Goal: Communication & Community: Answer question/provide support

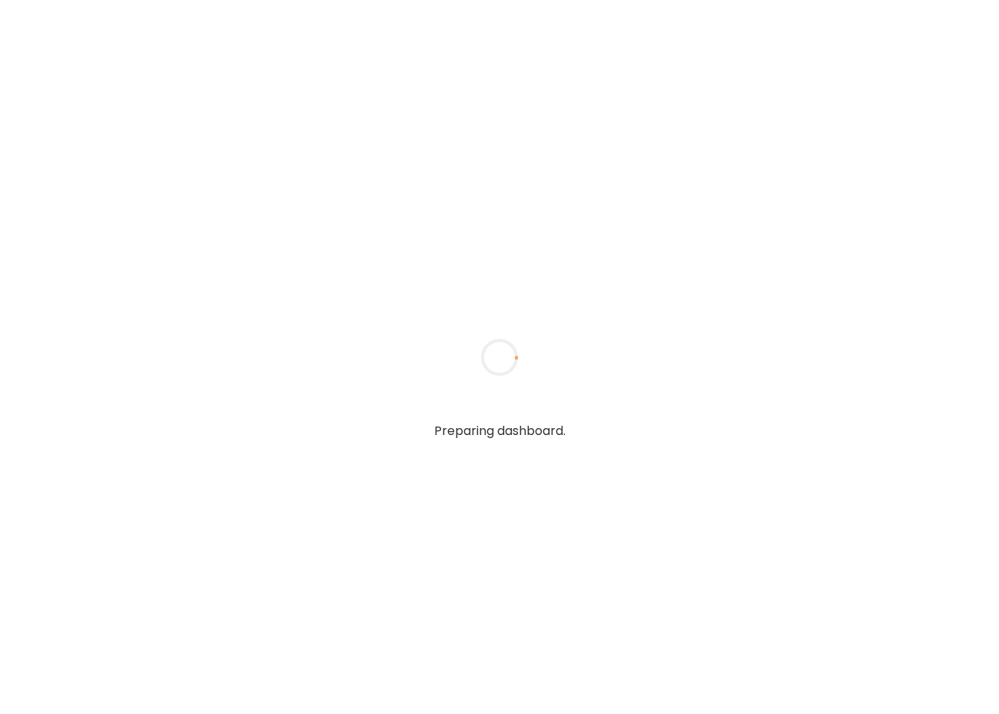
type input "*****"
type input "**********"
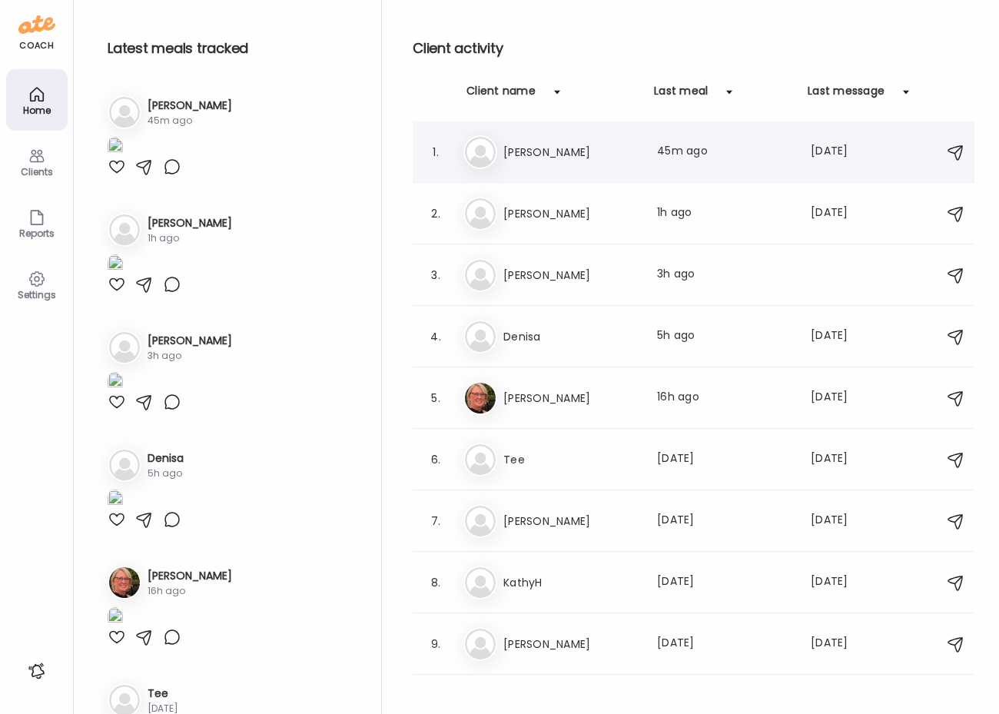
type input "**********"
click at [530, 138] on div "Ke [PERSON_NAME] Last meal: 45m ago Last message: [DATE] You: nice work! Need t…" at bounding box center [695, 152] width 465 height 34
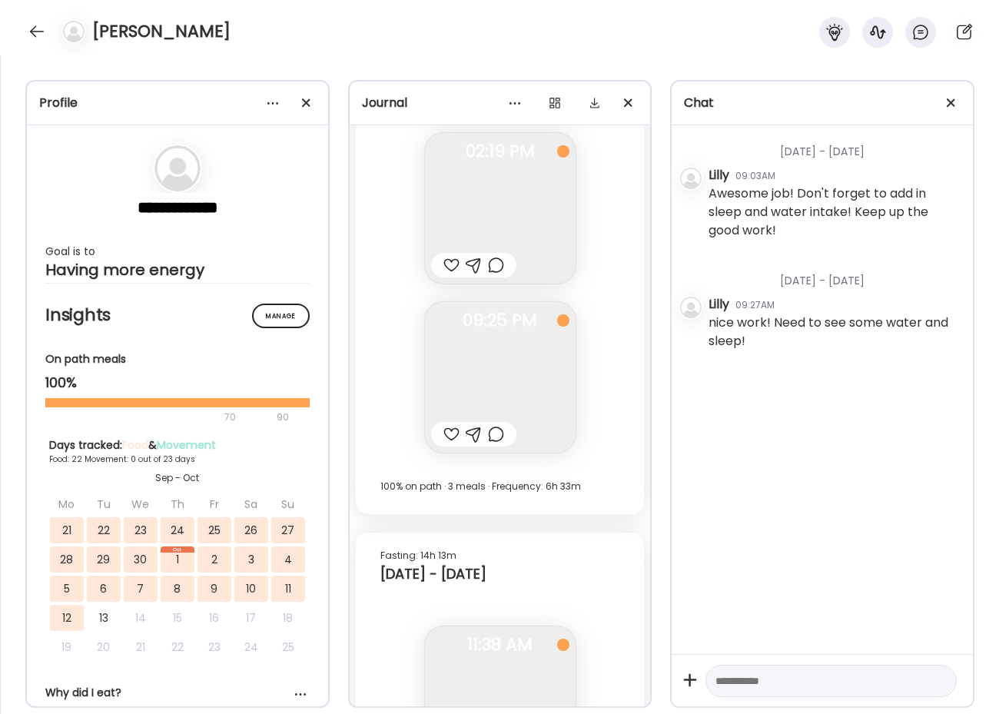
scroll to position [17774, 0]
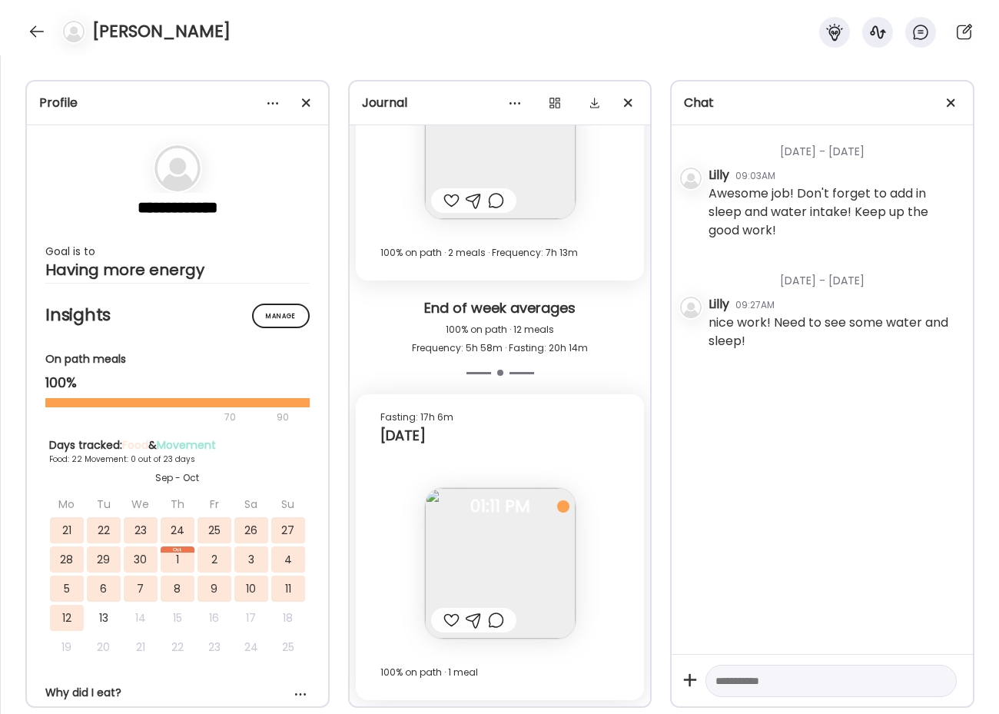
click at [496, 513] on span "01:11 PM" at bounding box center [500, 507] width 151 height 14
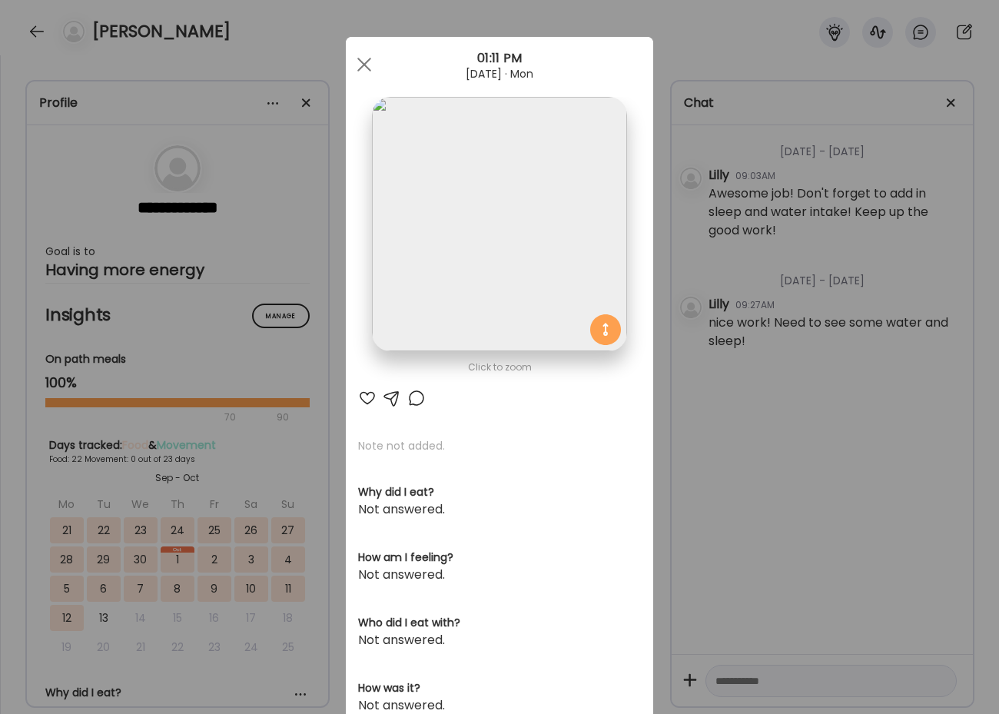
click at [416, 403] on div at bounding box center [416, 398] width 18 height 18
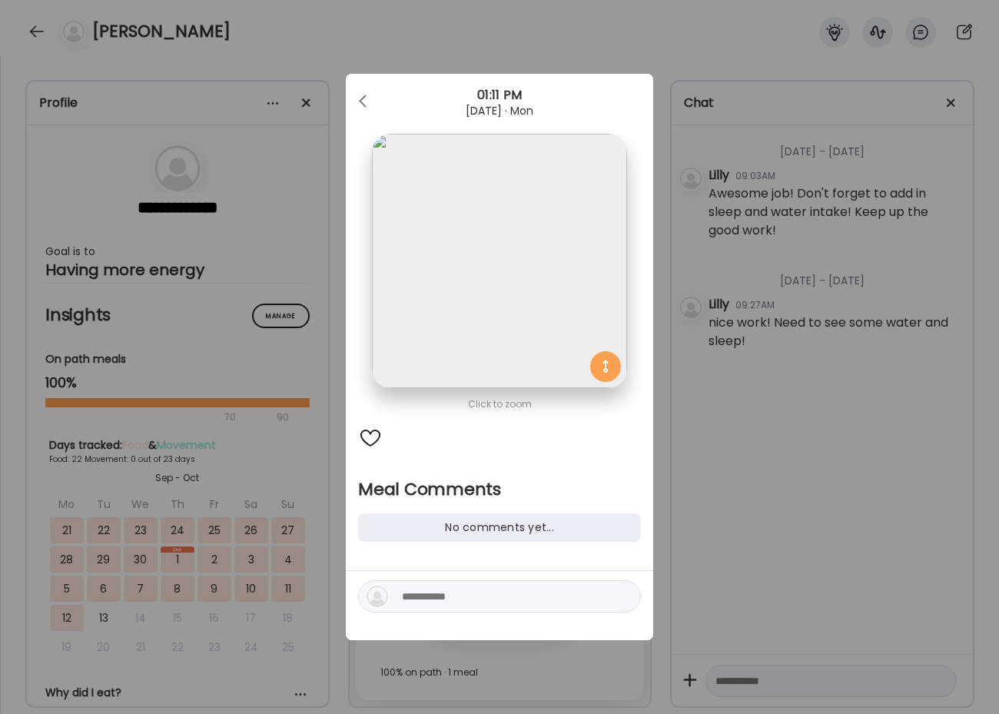
click at [448, 598] on textarea at bounding box center [505, 596] width 207 height 18
type textarea "**********"
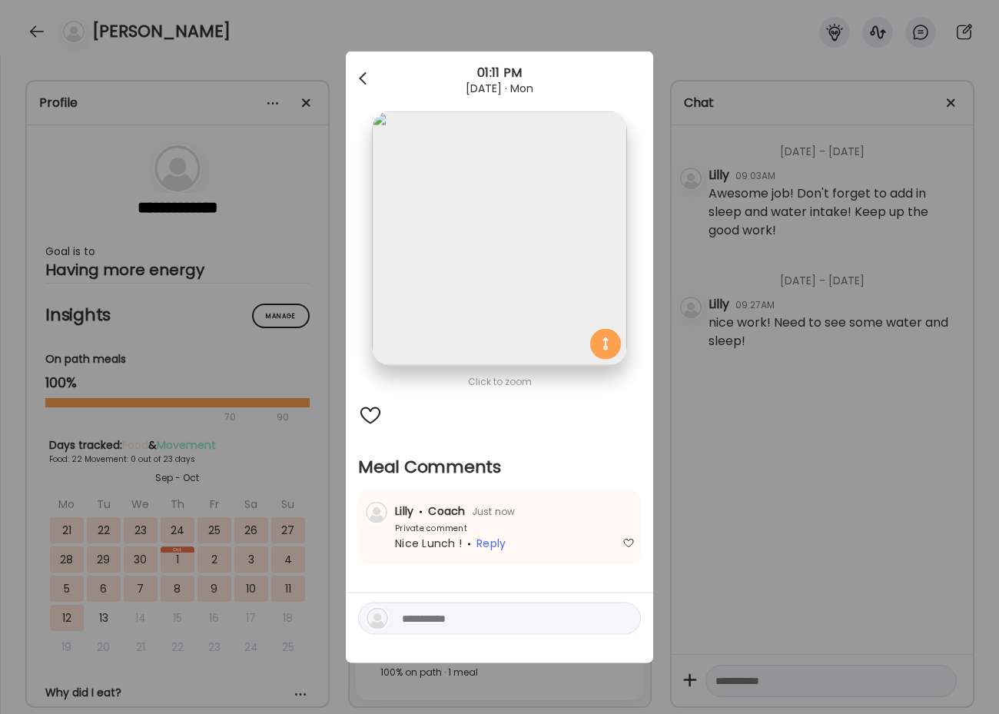
click at [377, 85] on div at bounding box center [364, 79] width 31 height 31
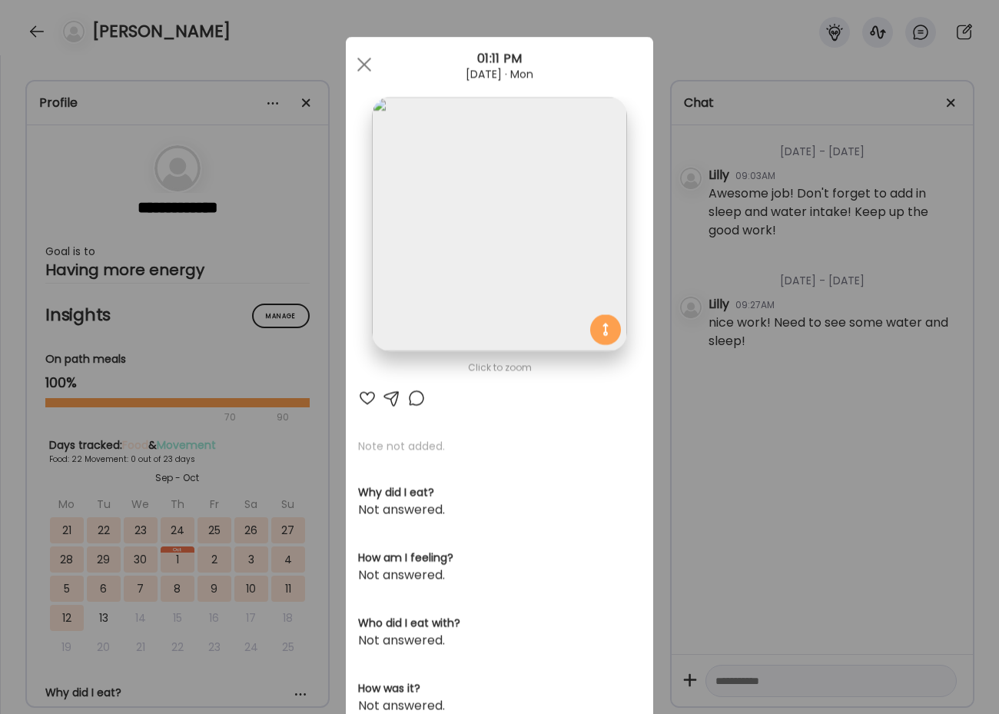
click at [30, 32] on div "Ate Coach Dashboard Wahoo! It’s official Take a moment to set up your Coach Pro…" at bounding box center [499, 357] width 999 height 714
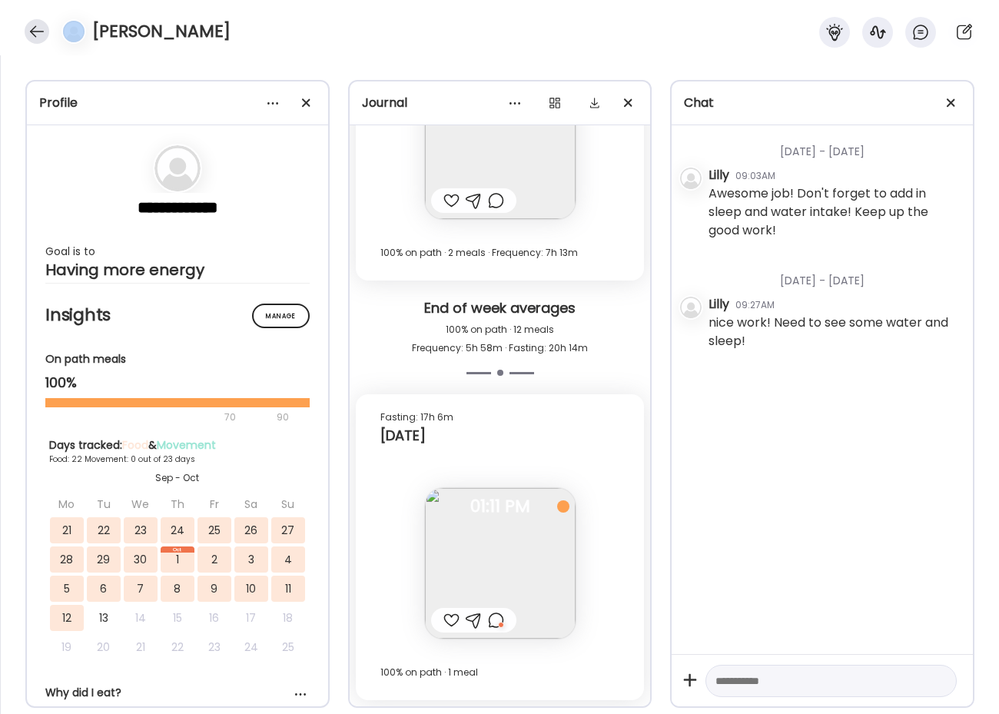
click at [30, 33] on div at bounding box center [37, 31] width 25 height 25
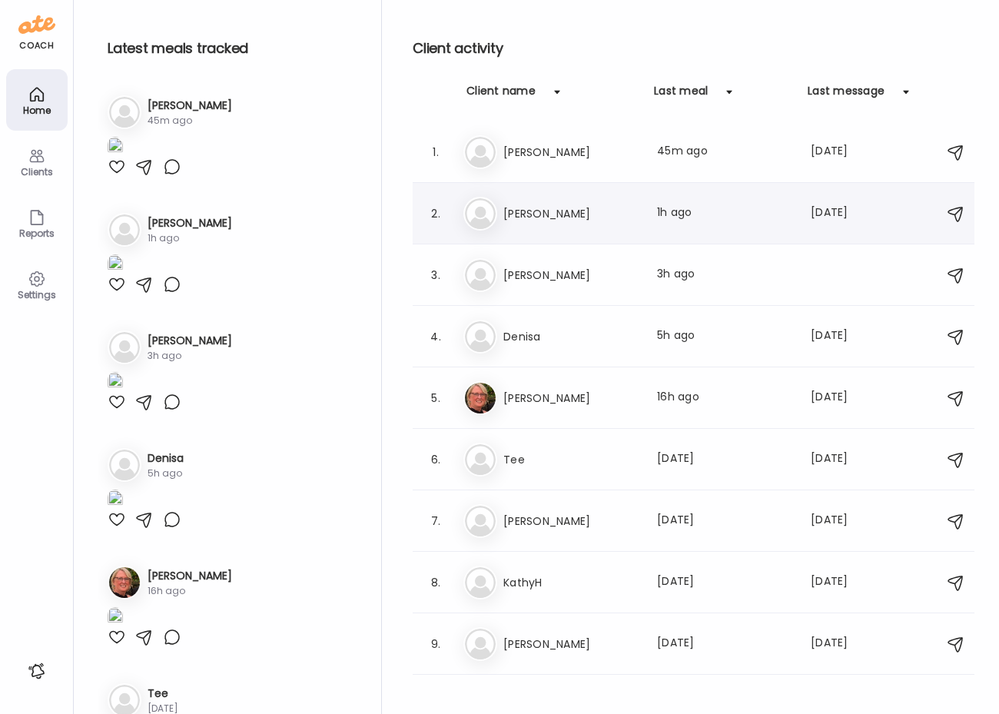
click at [562, 227] on div "Da [PERSON_NAME] Last meal: 1h ago Last message: [DATE] I’ll update it all in a…" at bounding box center [695, 214] width 465 height 34
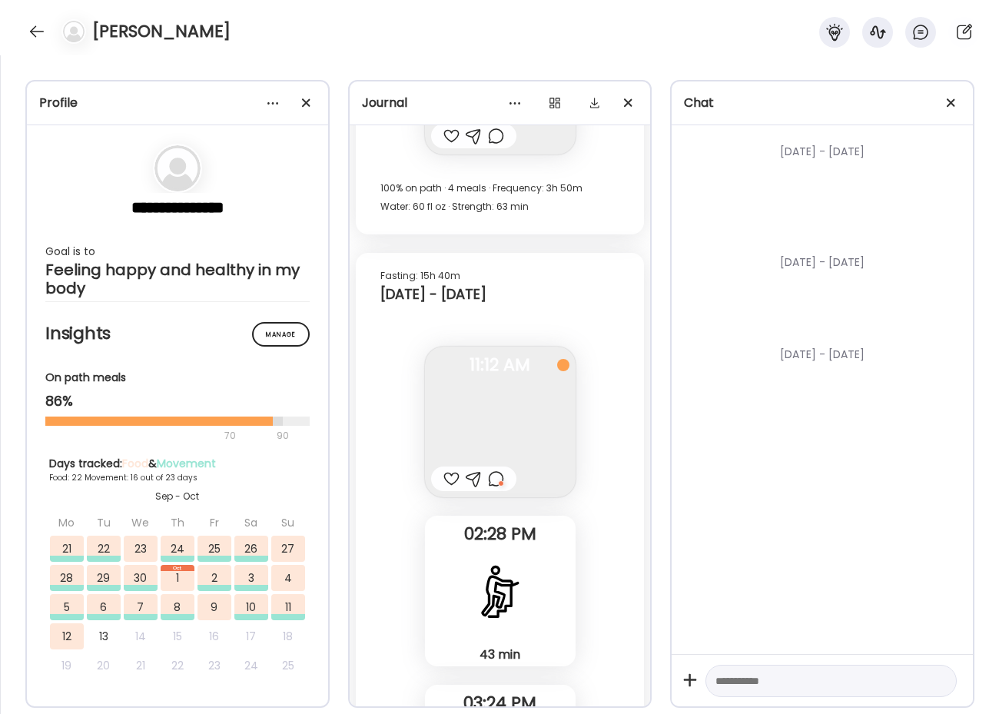
scroll to position [44678, 0]
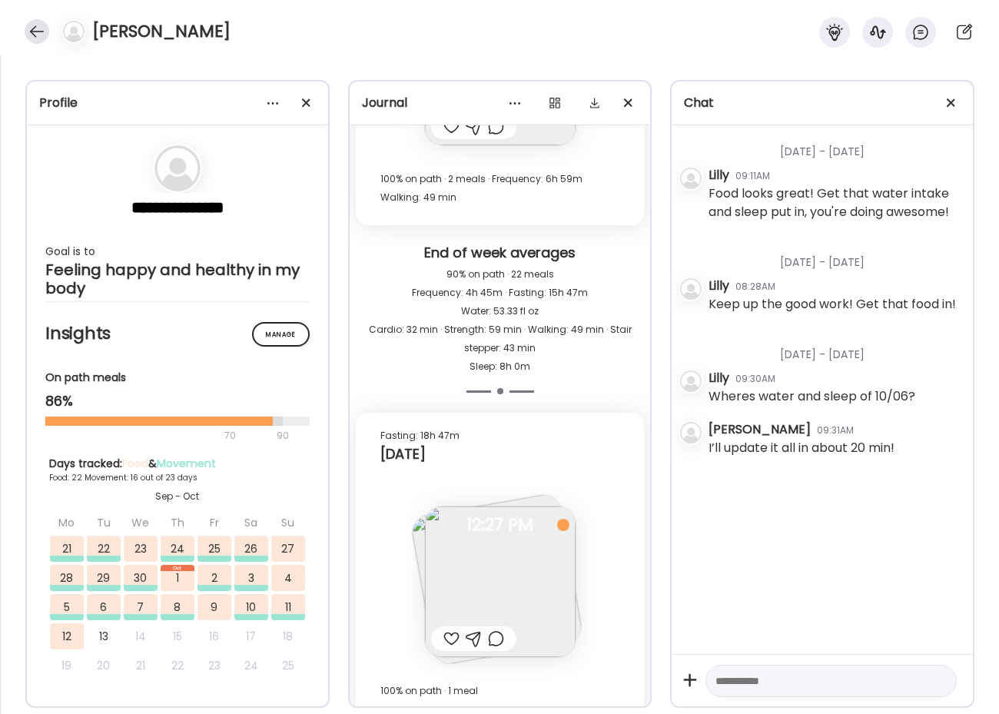
click at [43, 29] on div at bounding box center [37, 31] width 25 height 25
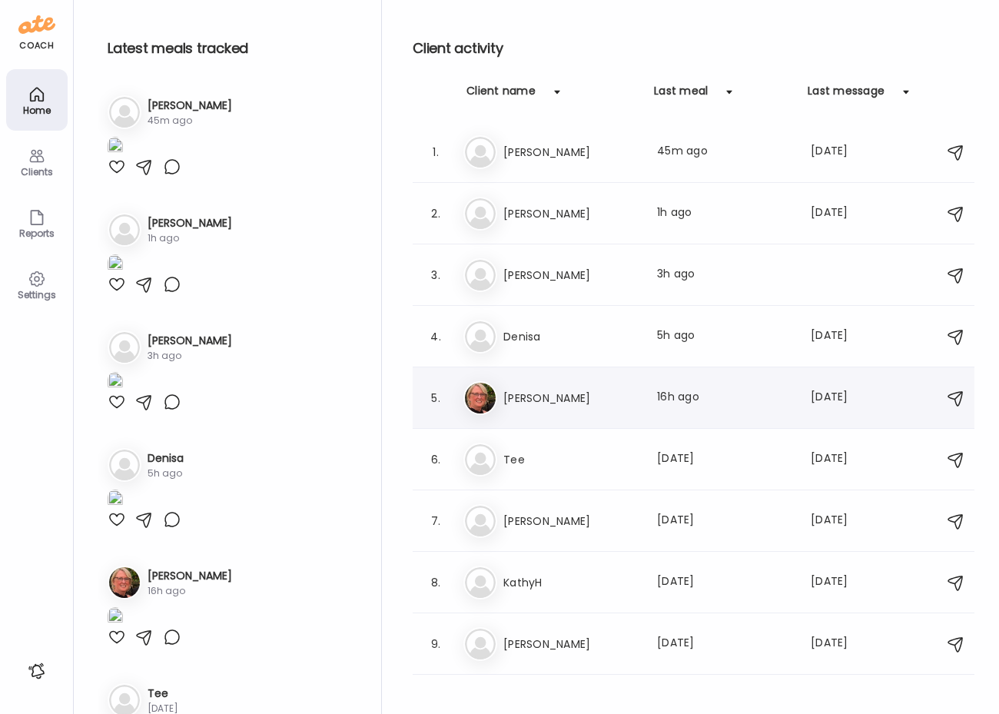
click at [572, 387] on div "[PERSON_NAME] [PERSON_NAME] Last meal: 16h ago Last message: [DATE] You: Awesom…" at bounding box center [695, 398] width 465 height 34
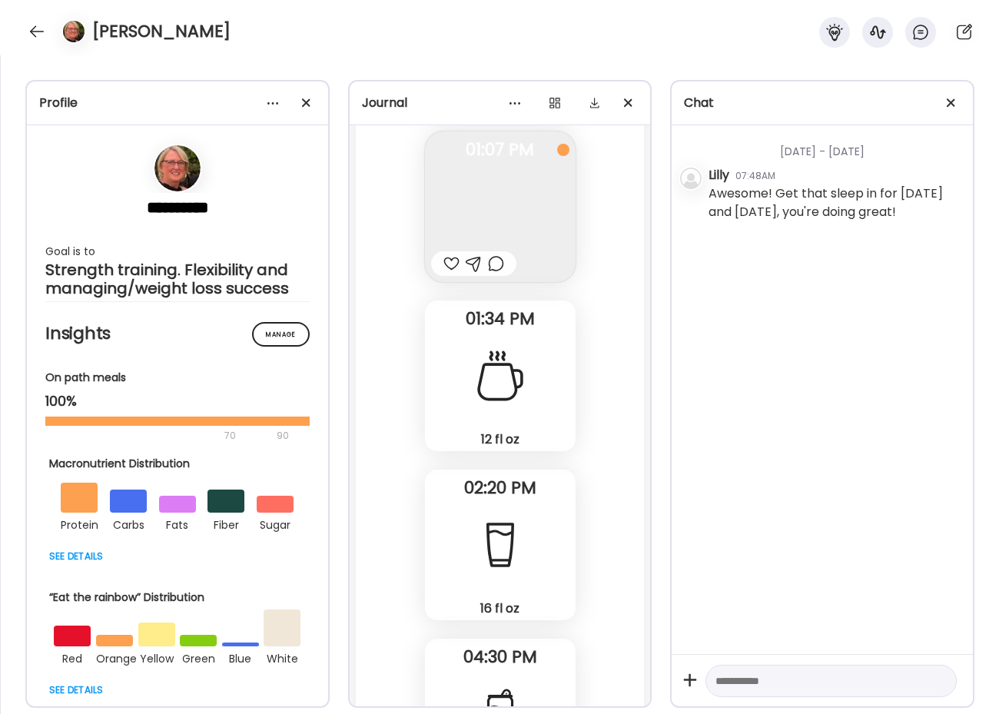
scroll to position [54553, 0]
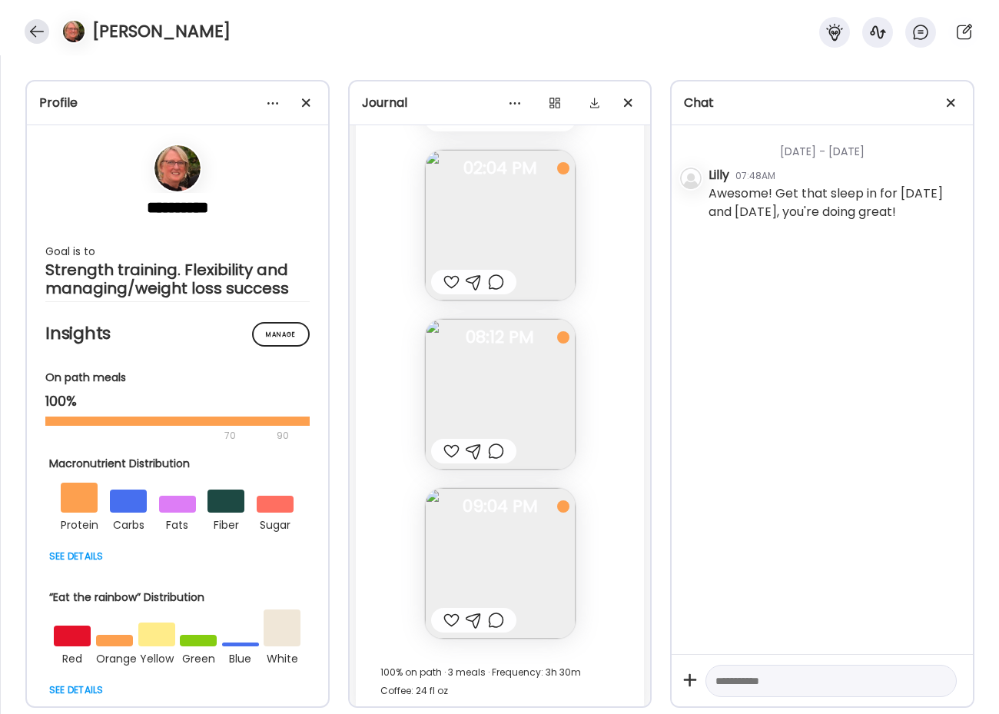
click at [36, 26] on div at bounding box center [37, 31] width 25 height 25
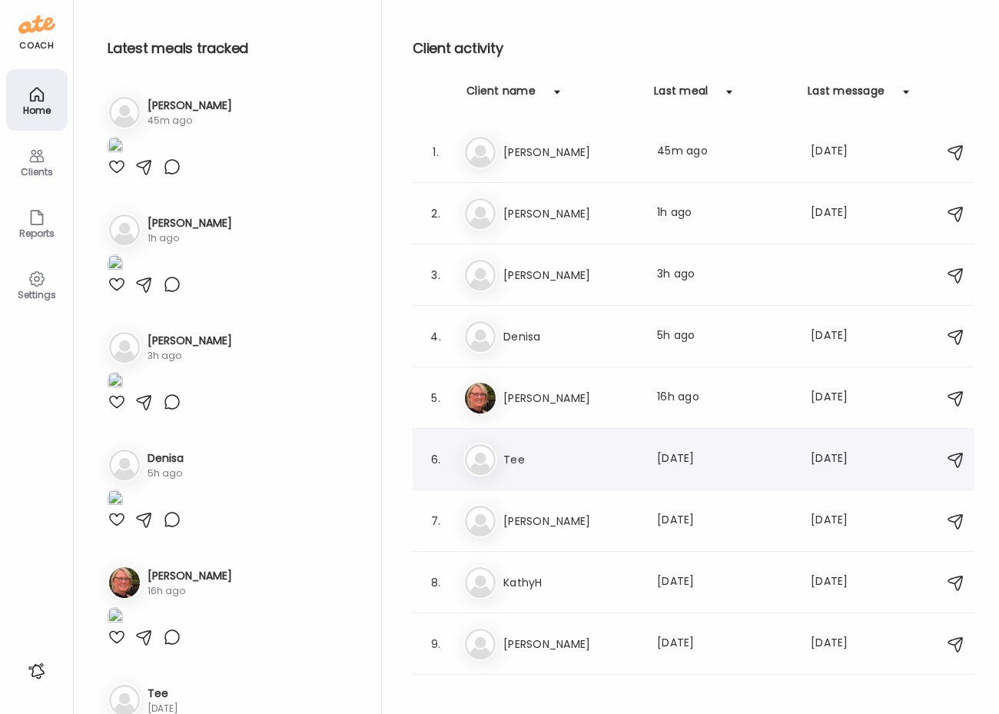
click at [576, 467] on h3 "Tee" at bounding box center [570, 459] width 135 height 18
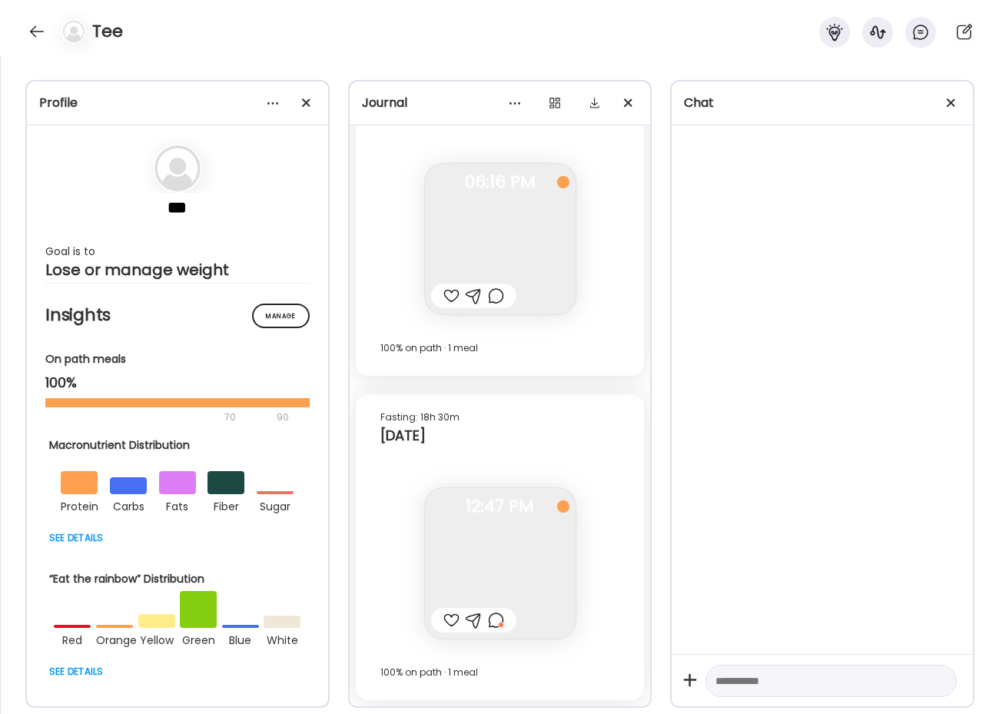
scroll to position [3042, 0]
click at [32, 31] on div at bounding box center [37, 31] width 25 height 25
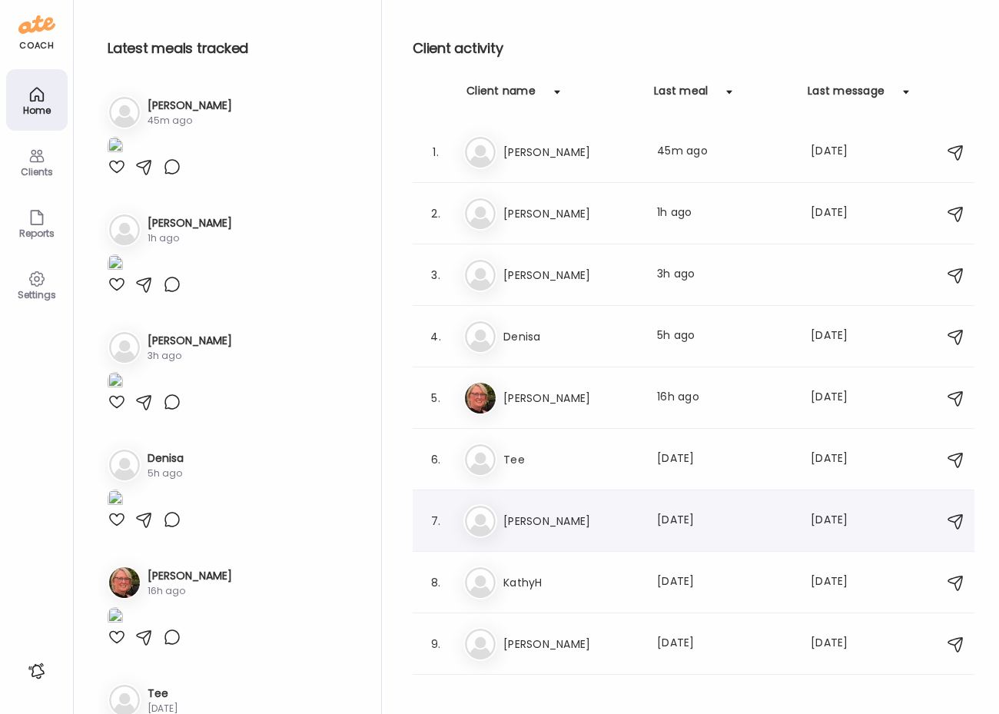
click at [547, 523] on h3 "[PERSON_NAME]" at bounding box center [570, 521] width 135 height 18
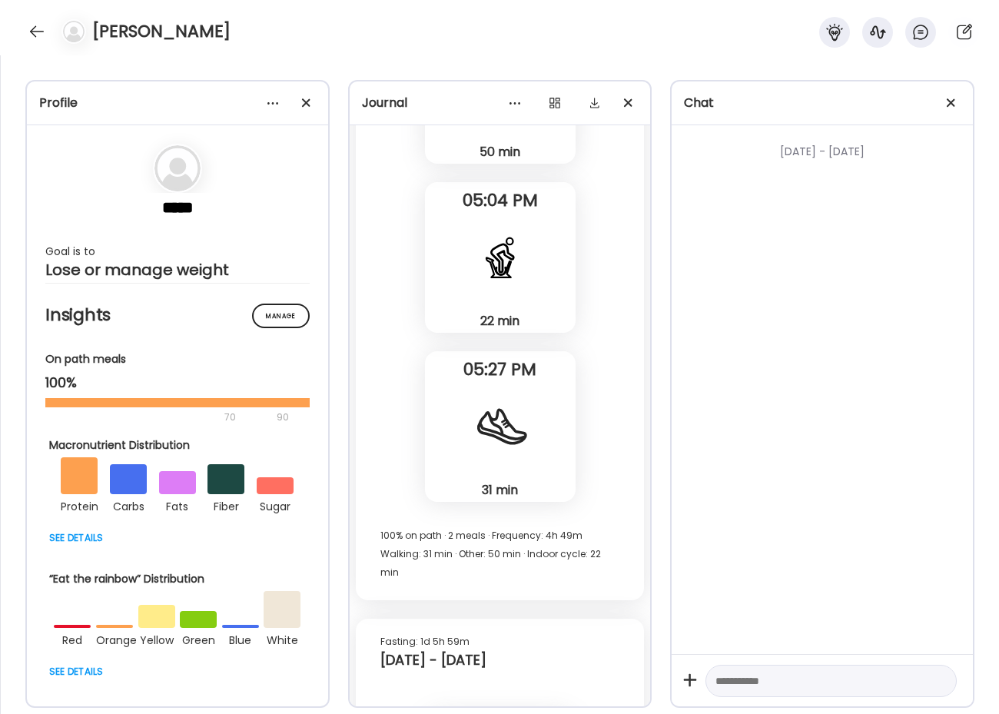
scroll to position [6528, 0]
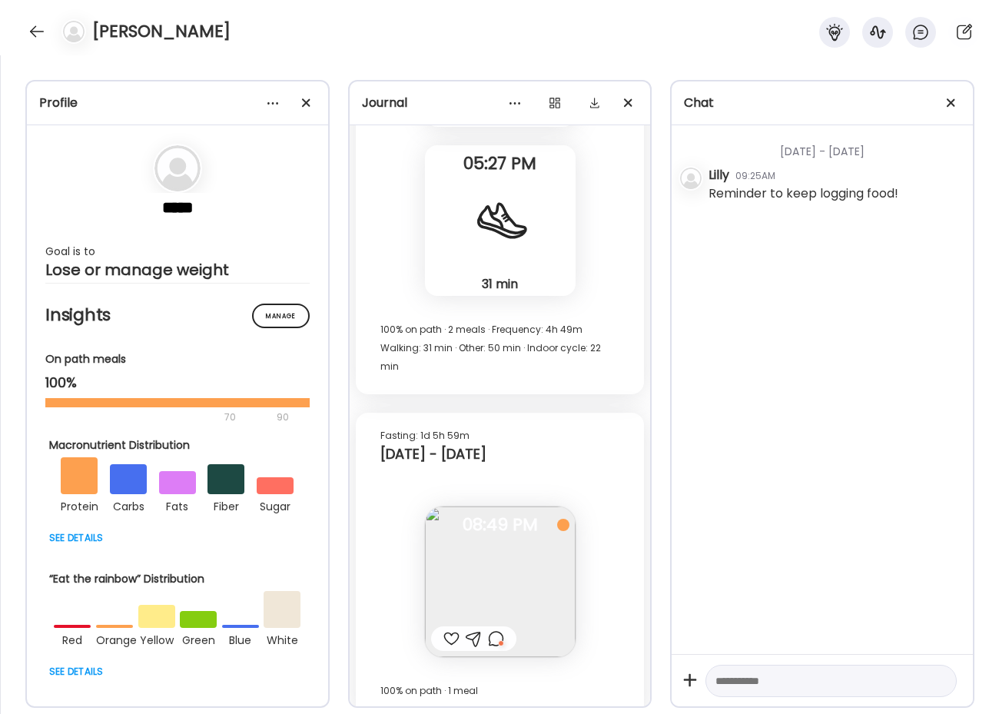
click at [790, 682] on textarea at bounding box center [817, 681] width 204 height 18
type textarea "**********"
click at [31, 33] on div at bounding box center [37, 31] width 25 height 25
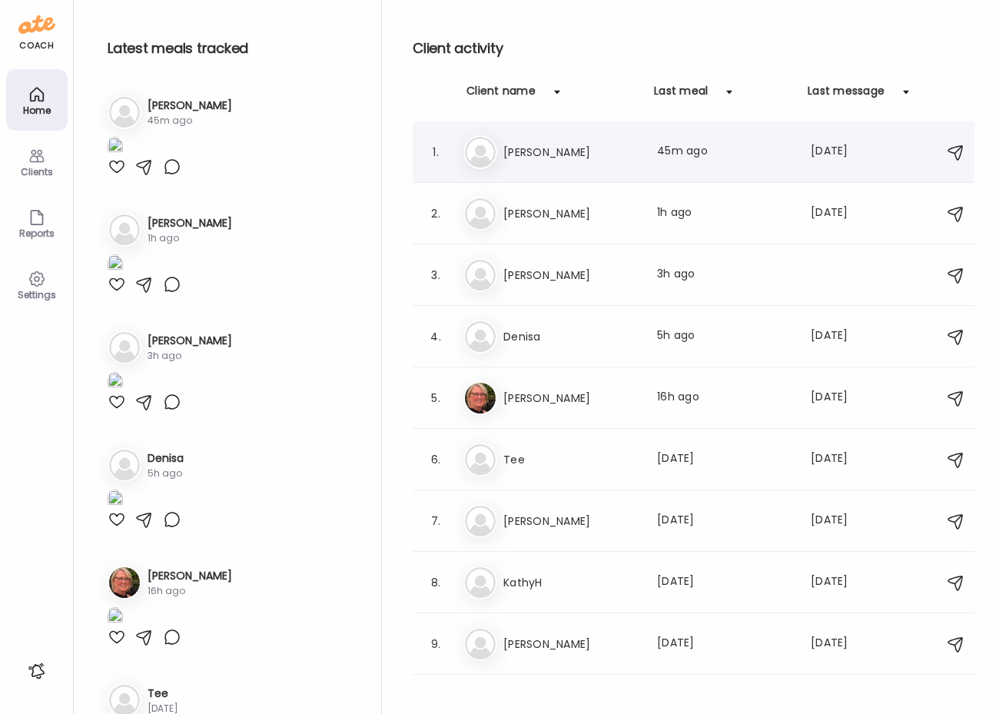
click at [550, 150] on h3 "[PERSON_NAME]" at bounding box center [570, 152] width 135 height 18
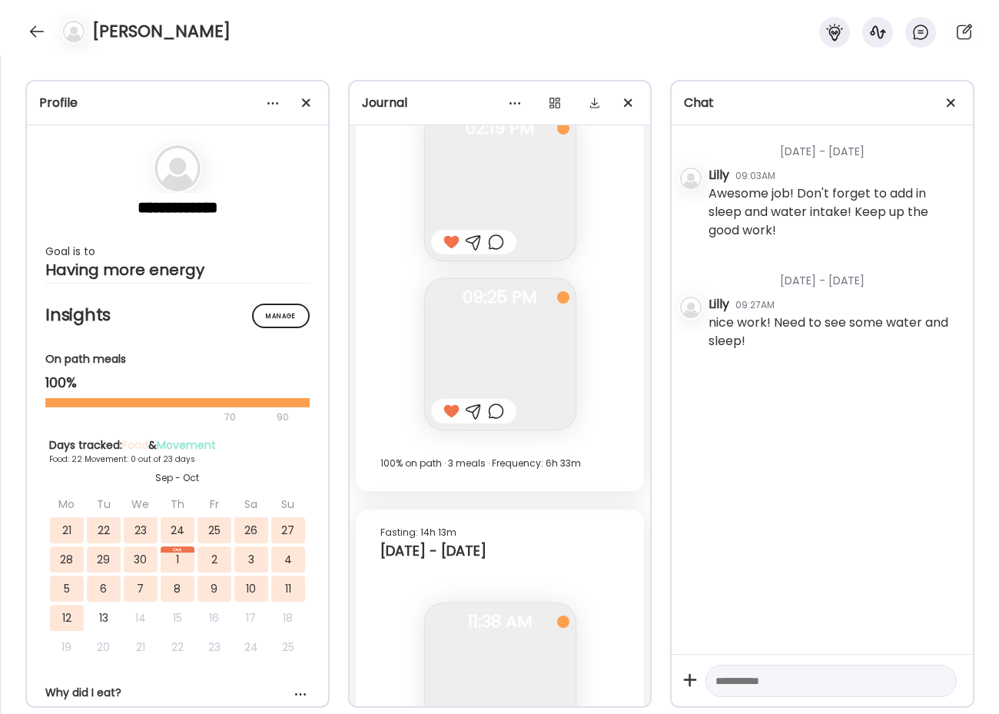
scroll to position [17774, 0]
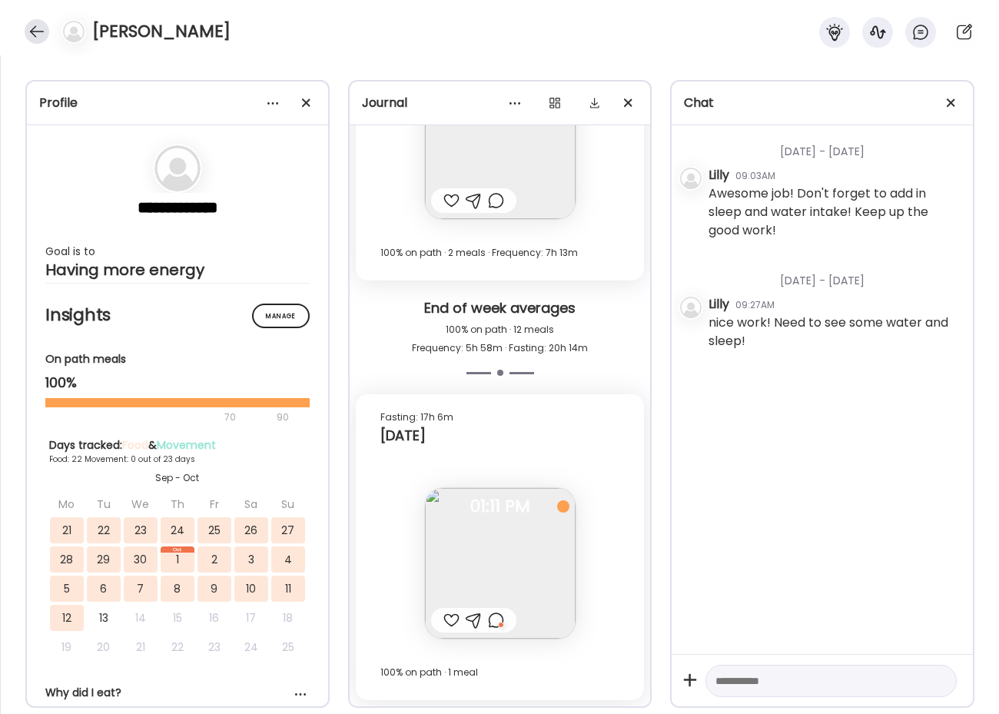
click at [41, 35] on div at bounding box center [37, 31] width 25 height 25
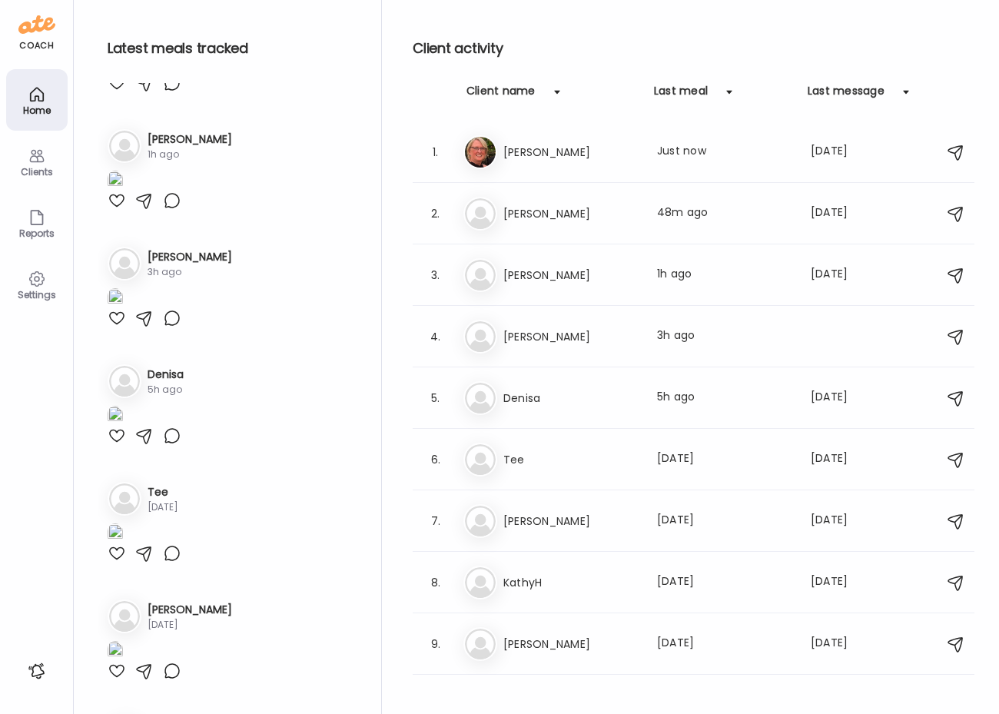
scroll to position [0, 0]
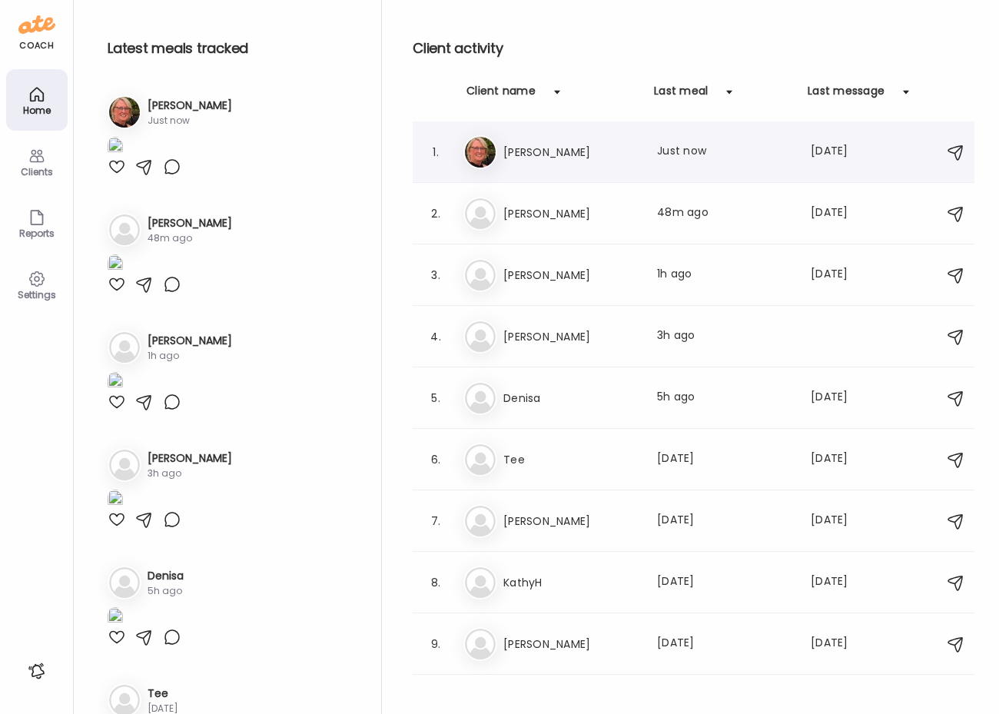
click at [563, 154] on h3 "[PERSON_NAME]" at bounding box center [570, 152] width 135 height 18
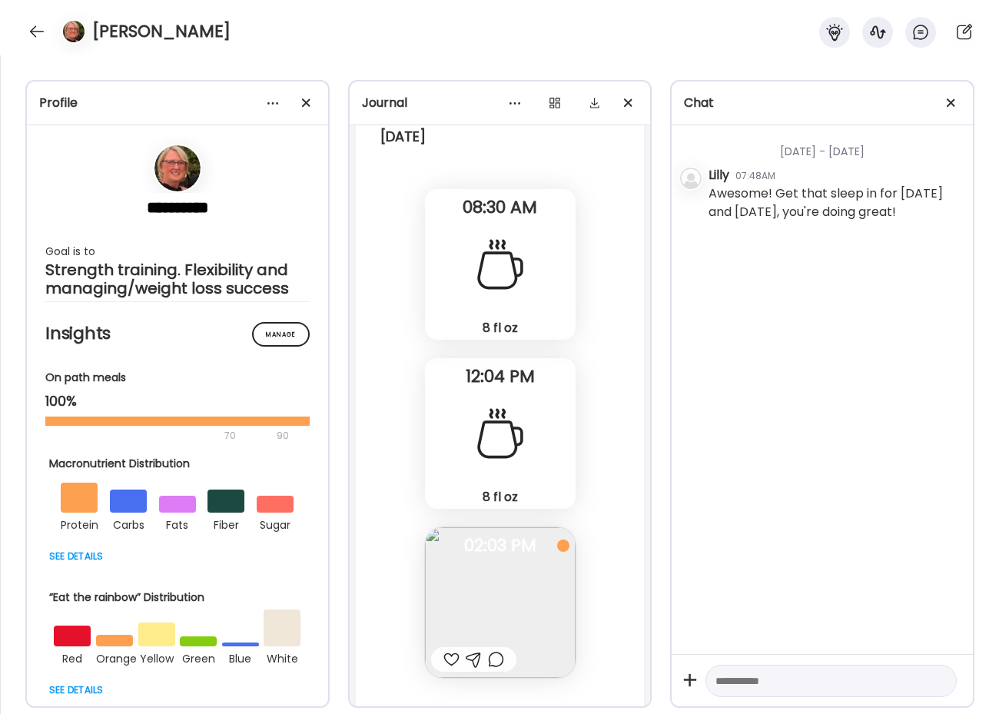
scroll to position [55554, 0]
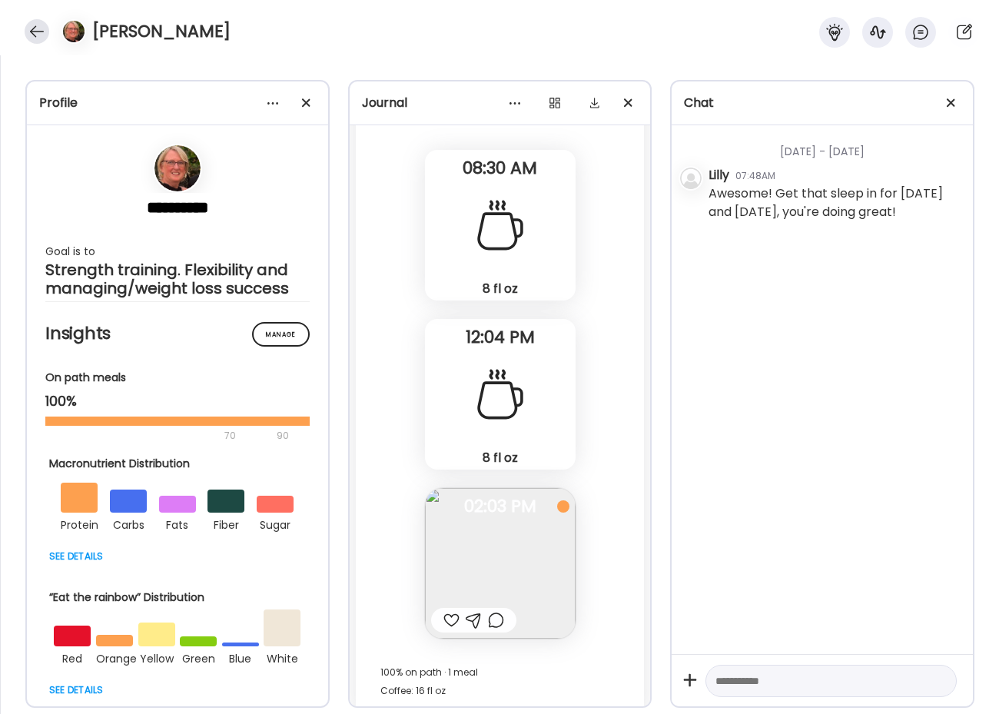
click at [38, 28] on div at bounding box center [37, 31] width 25 height 25
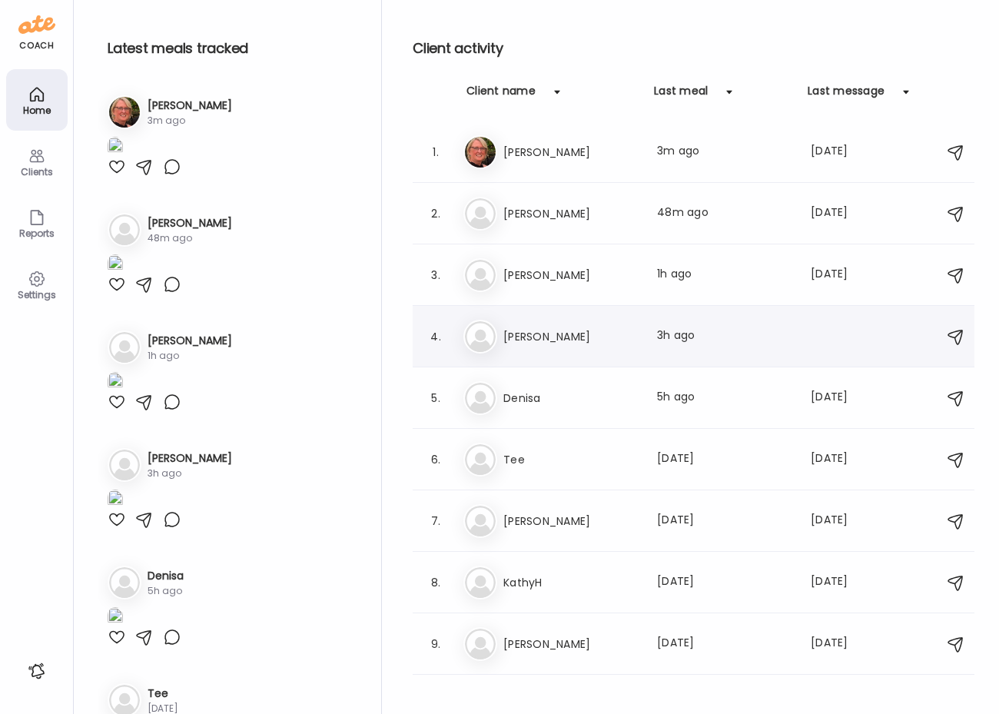
click at [511, 327] on h3 "[PERSON_NAME]" at bounding box center [570, 336] width 135 height 18
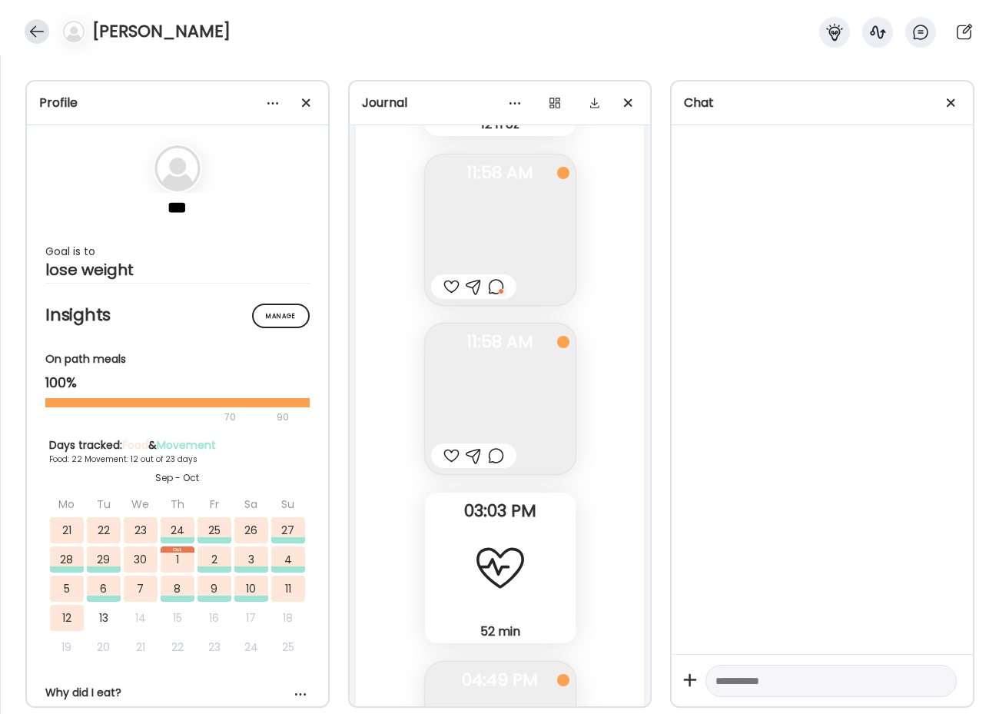
scroll to position [57072, 0]
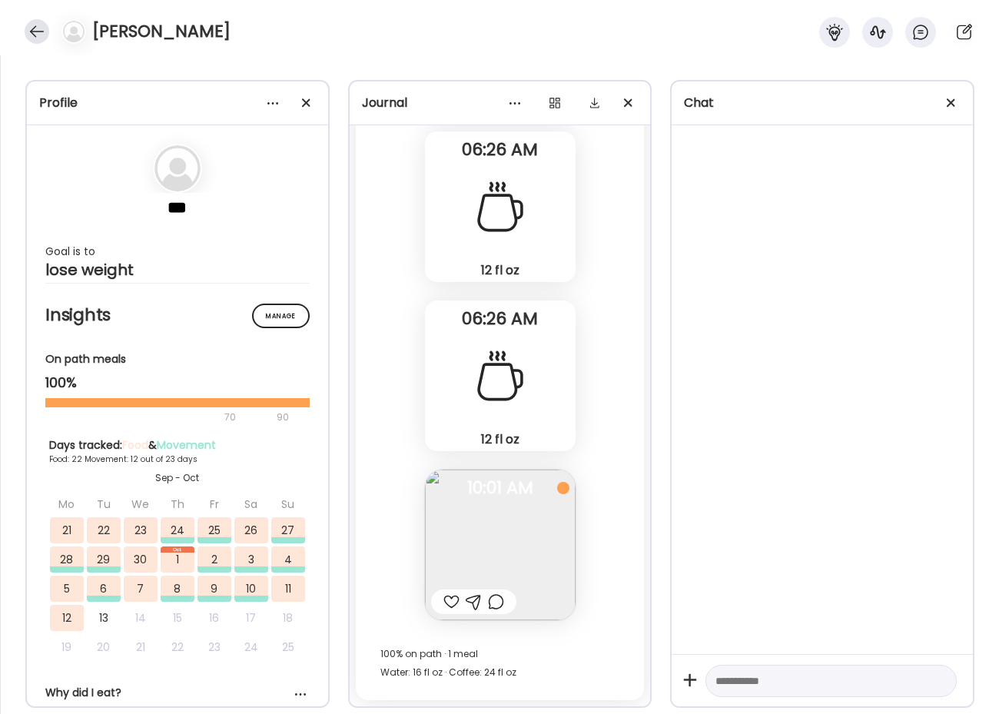
click at [36, 32] on div at bounding box center [37, 31] width 25 height 25
click at [518, 273] on h3 "[PERSON_NAME]" at bounding box center [504, 275] width 135 height 18
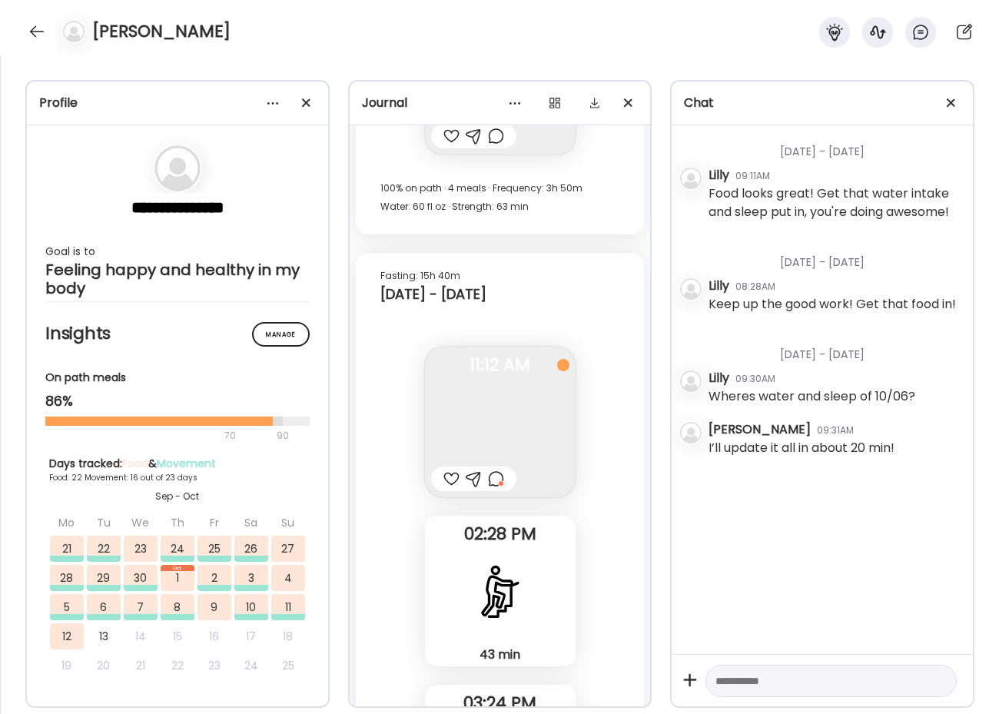
scroll to position [44678, 0]
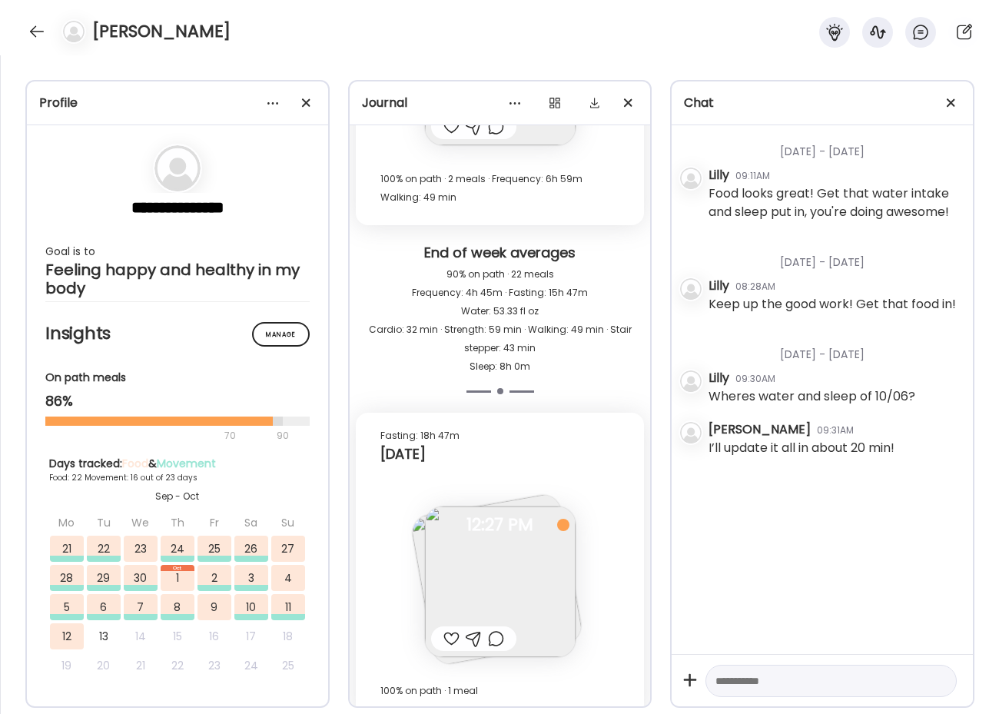
click at [41, 31] on div at bounding box center [37, 31] width 25 height 25
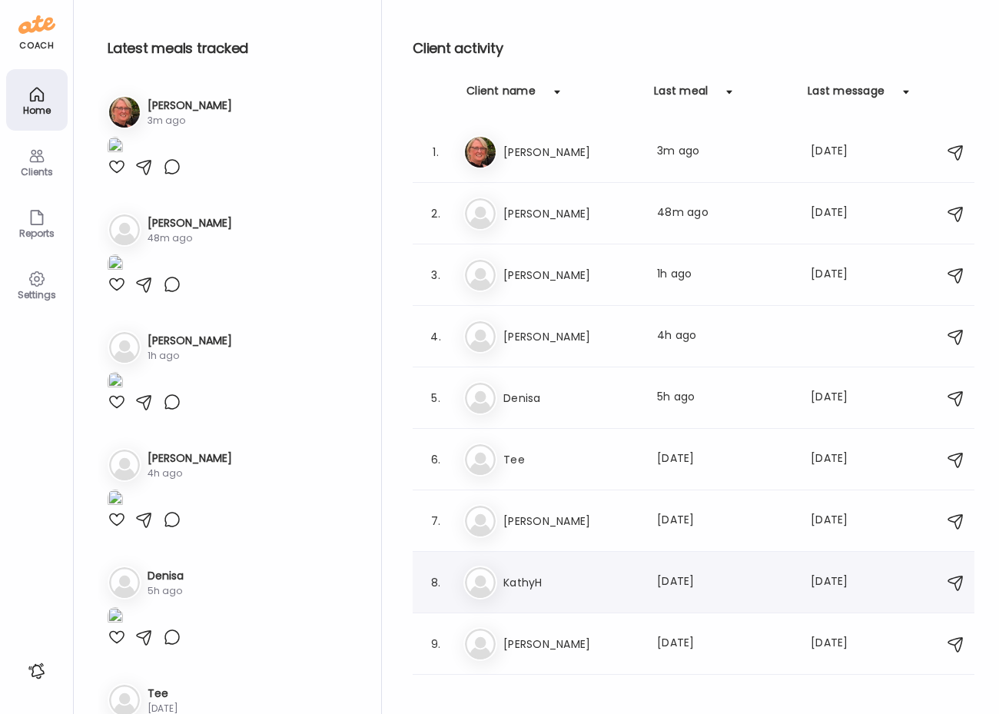
click at [527, 586] on h3 "KathyH" at bounding box center [570, 582] width 135 height 18
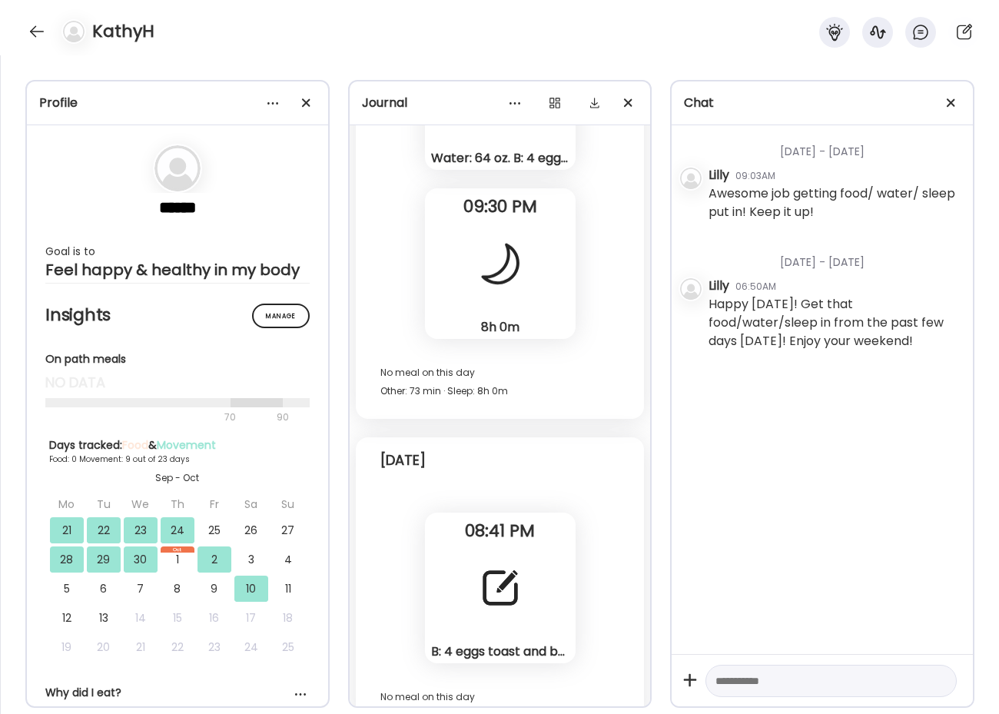
scroll to position [12819, 0]
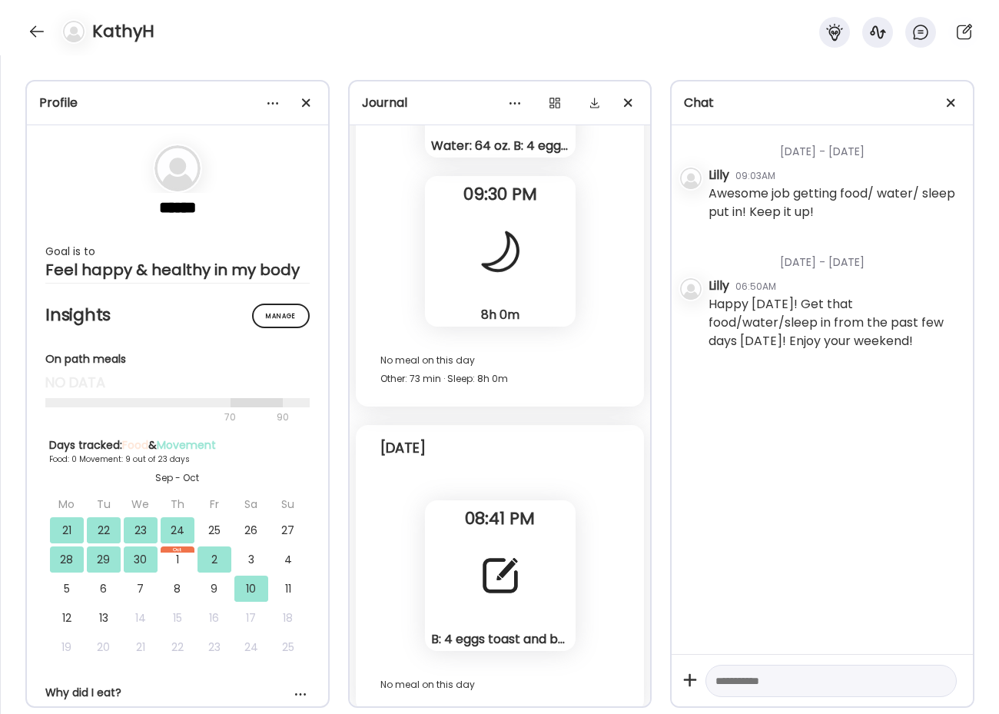
click at [776, 672] on textarea at bounding box center [817, 681] width 204 height 18
type textarea "**********"
click at [35, 35] on div at bounding box center [37, 31] width 25 height 25
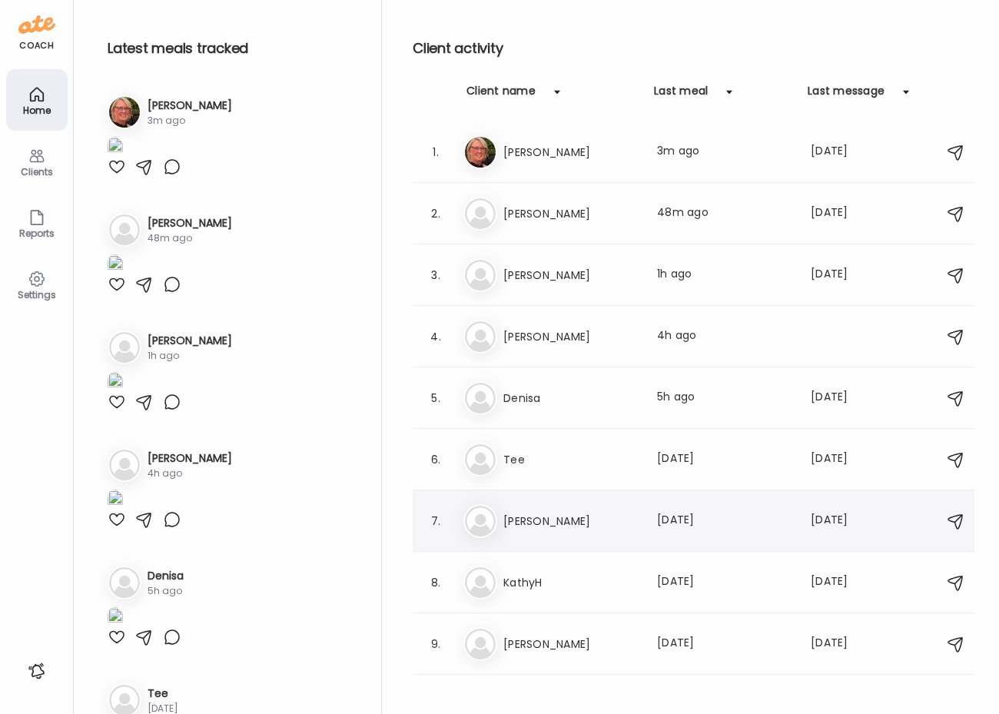
click at [563, 528] on h3 "[PERSON_NAME]" at bounding box center [570, 521] width 135 height 18
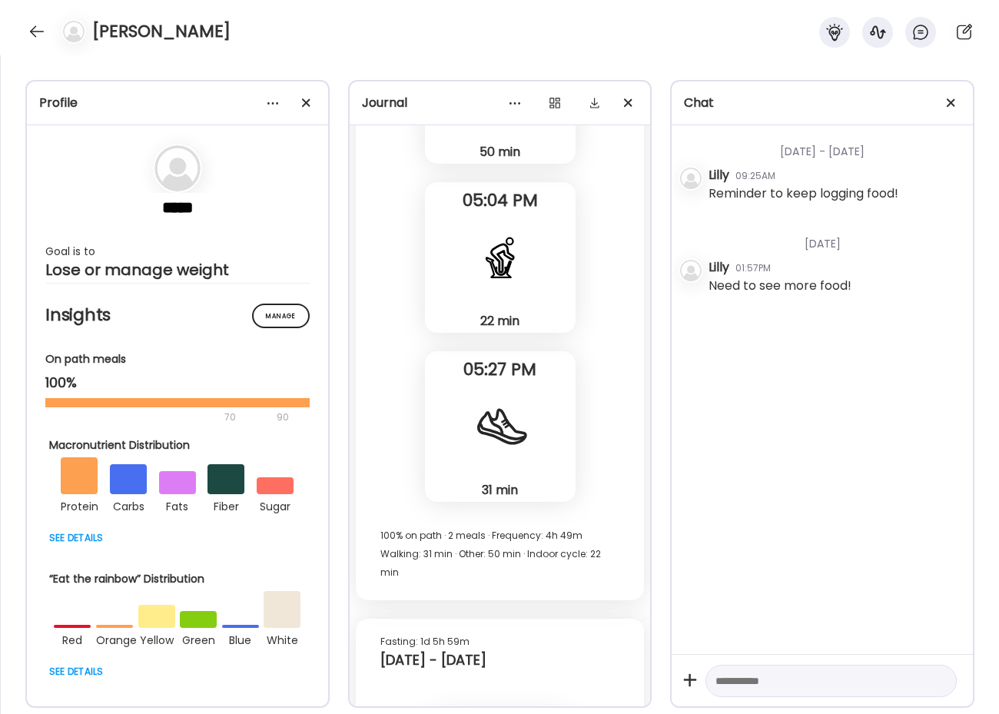
scroll to position [6528, 0]
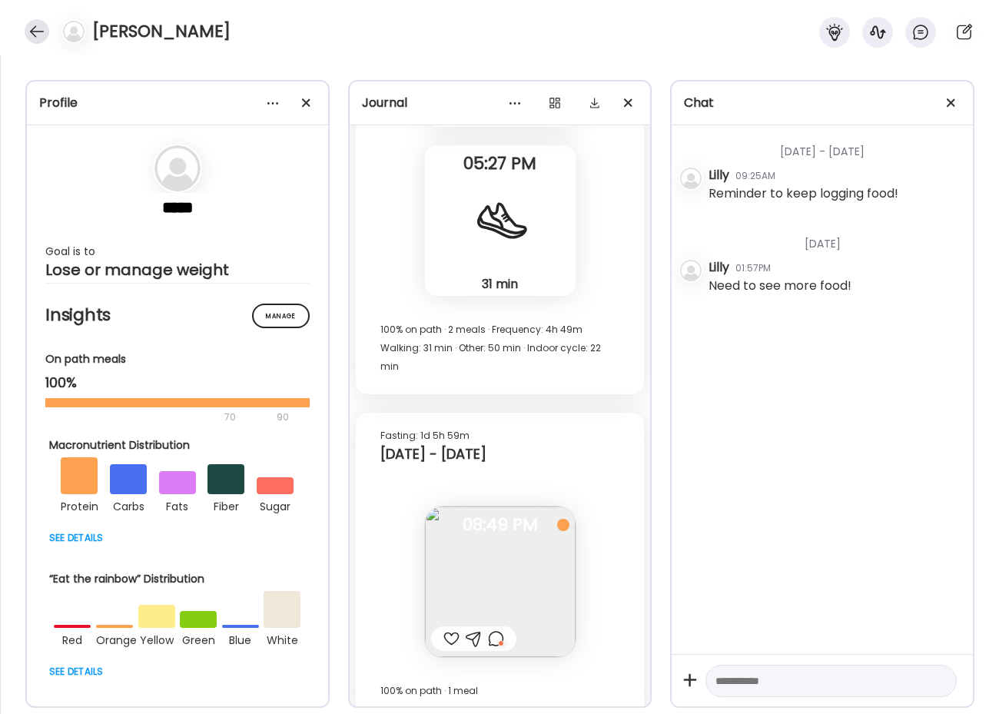
click at [45, 28] on div at bounding box center [37, 31] width 25 height 25
